Goal: Information Seeking & Learning: Learn about a topic

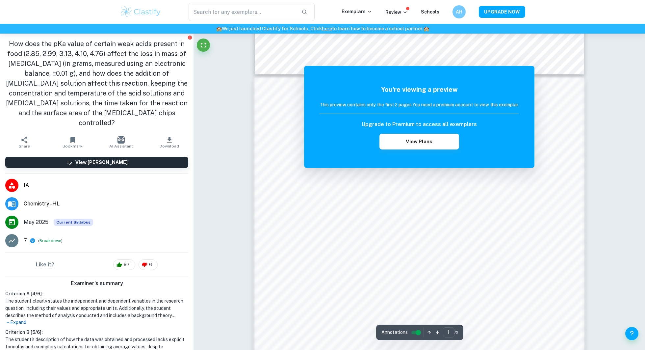
scroll to position [405, 0]
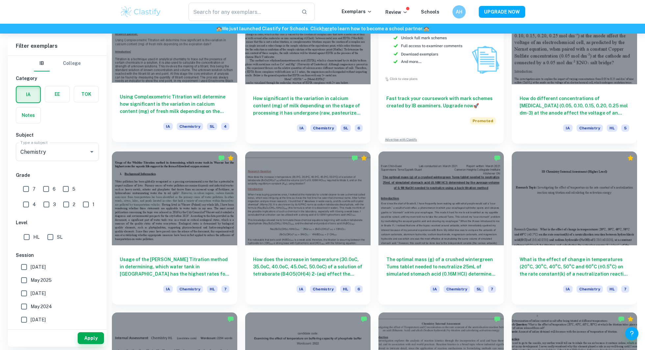
scroll to position [404, 0]
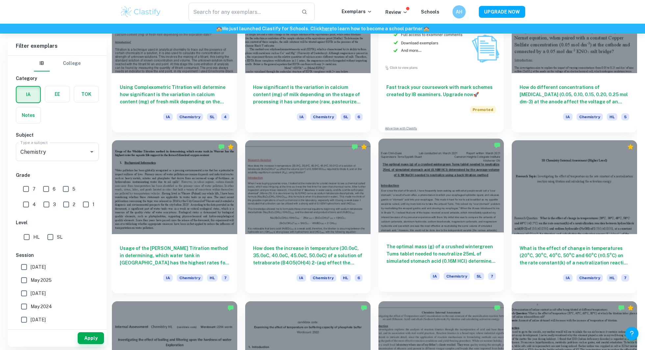
click at [452, 247] on h6 "The optimal mass (g) of a crushed wintergreen Tums tablet needed to neutralize …" at bounding box center [441, 254] width 110 height 22
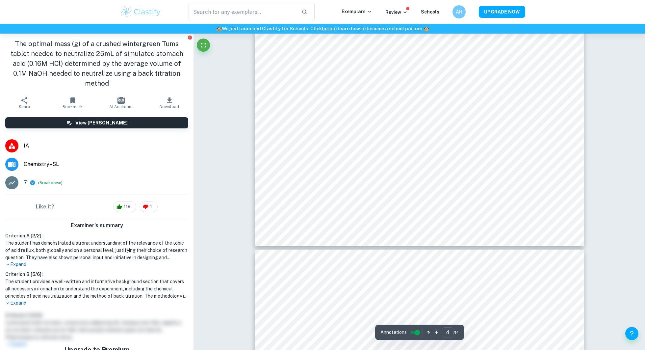
scroll to position [1606, 0]
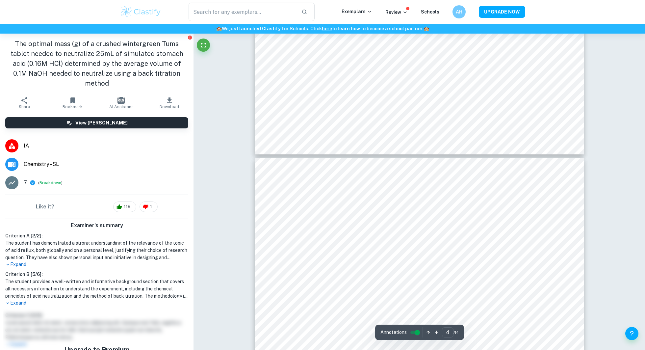
type input "5"
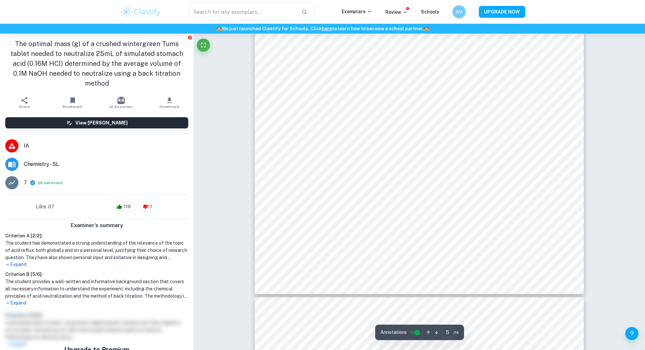
scroll to position [1990, 0]
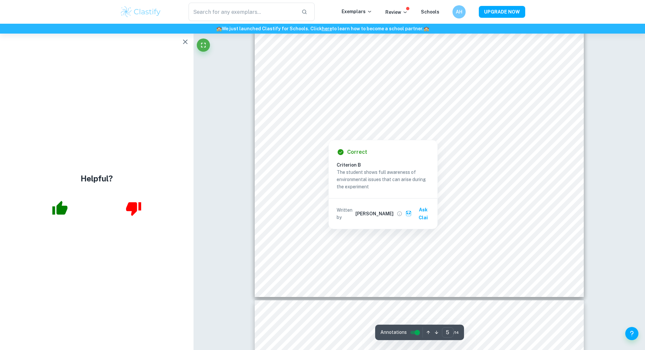
click at [488, 125] on div at bounding box center [470, 128] width 91 height 10
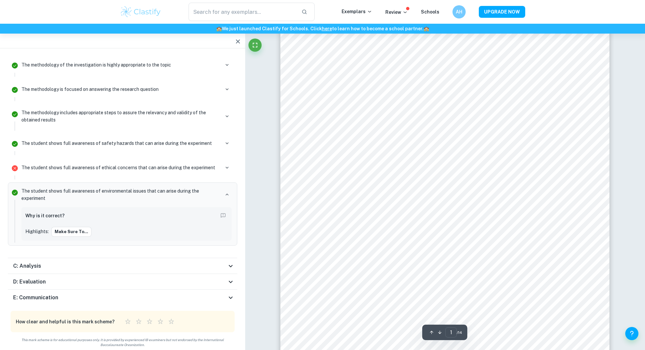
scroll to position [0, 0]
type input "5"
